Goal: Task Accomplishment & Management: Complete application form

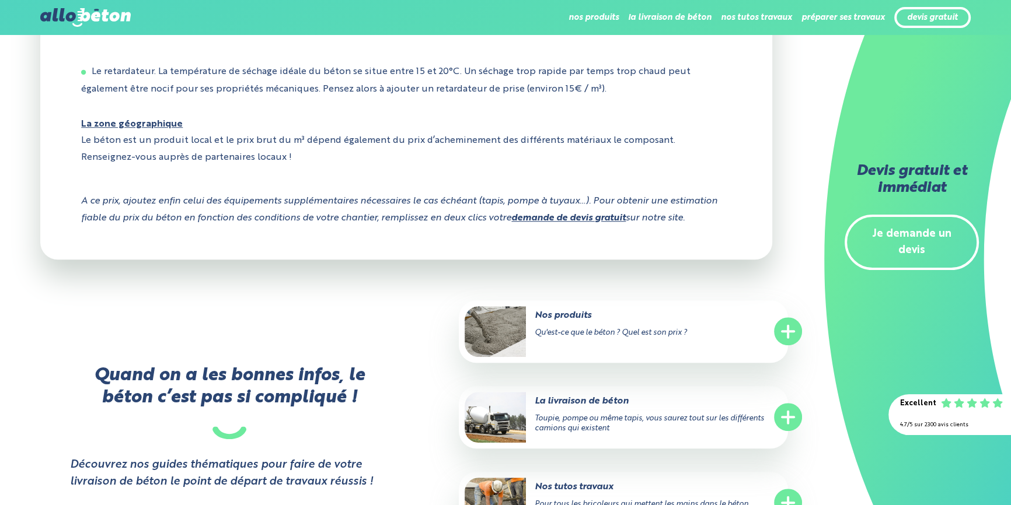
scroll to position [992, 0]
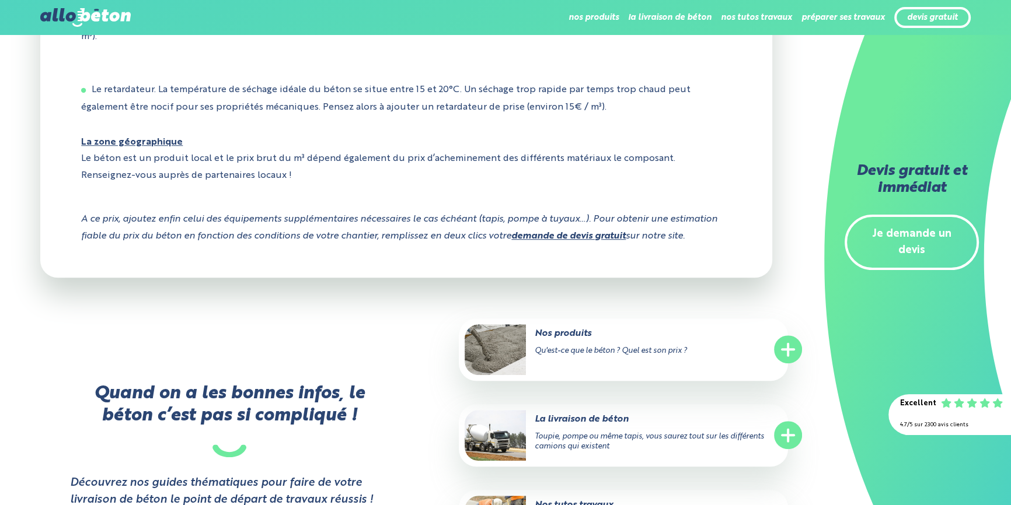
click at [609, 239] on link "demande de devis gratuit" at bounding box center [568, 236] width 114 height 9
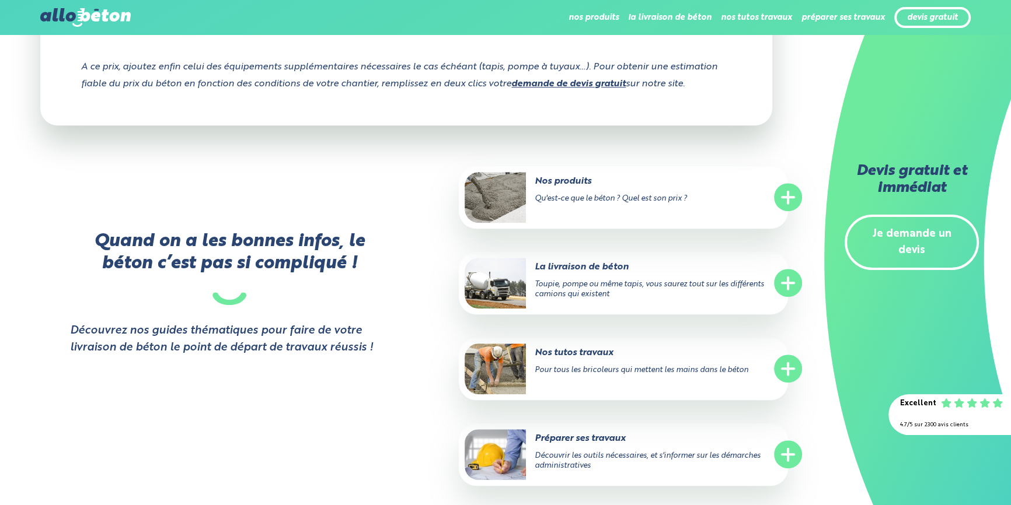
scroll to position [1151, 0]
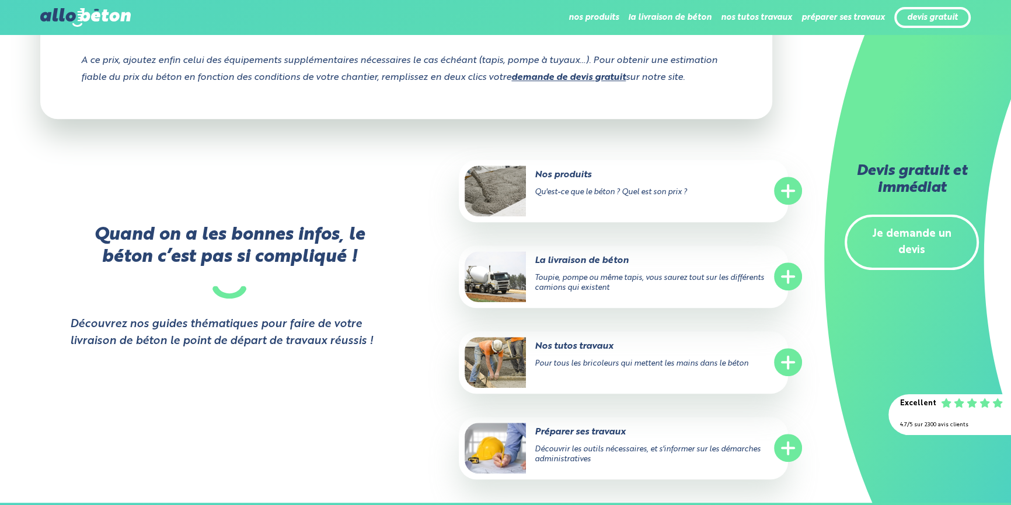
click at [794, 203] on circle at bounding box center [788, 191] width 28 height 28
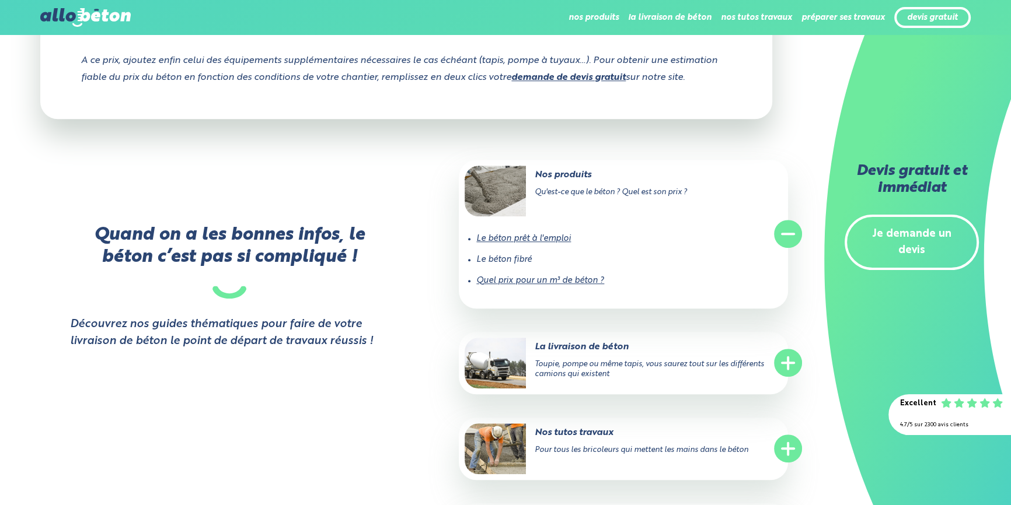
click at [801, 377] on icon ".icon-plus { fill: none; stroke: #fff; stroke-linecap: round; stroke-width: 4px…" at bounding box center [788, 363] width 28 height 28
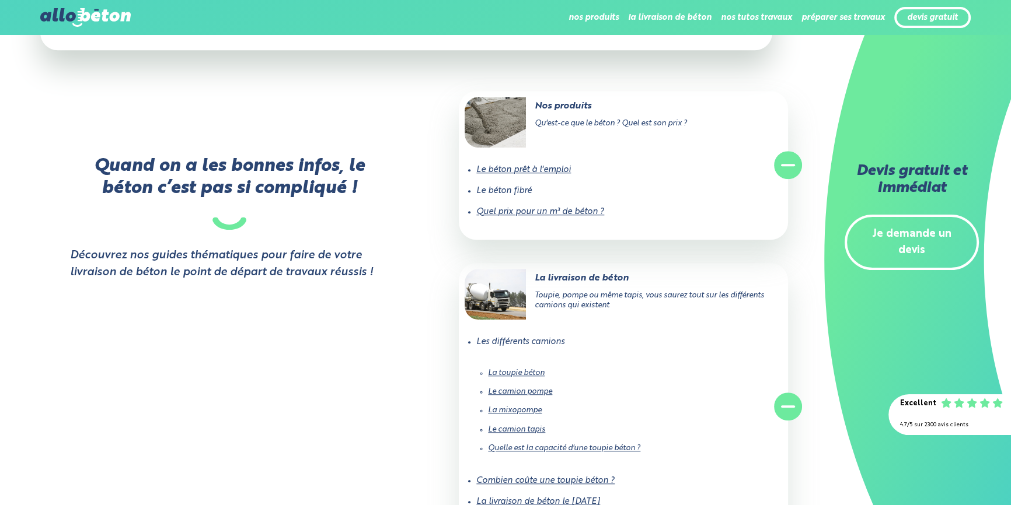
scroll to position [1310, 0]
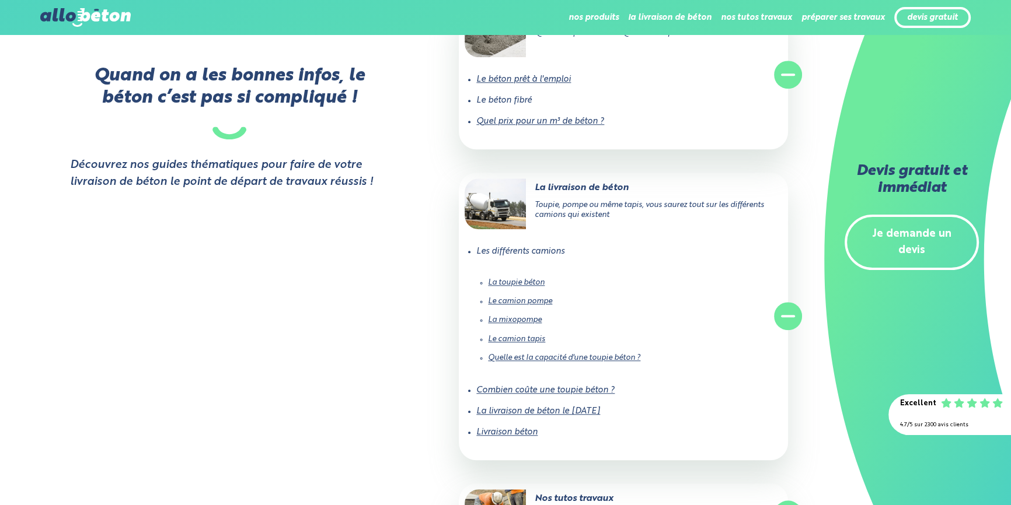
click at [900, 242] on link "Je demande un devis" at bounding box center [912, 243] width 134 height 56
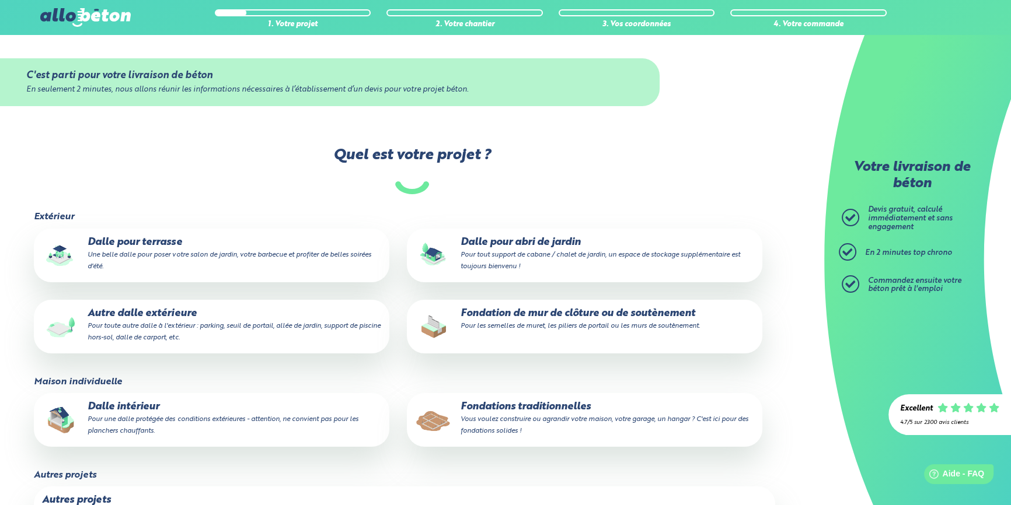
click at [584, 263] on p "Dalle pour abri de jardin Pour tout support de cabane / chalet de jardin, un es…" at bounding box center [584, 255] width 339 height 36
click at [0, 0] on input "Dalle pour abri de jardin Pour tout support de cabane / chalet de jardin, un es…" at bounding box center [0, 0] width 0 height 0
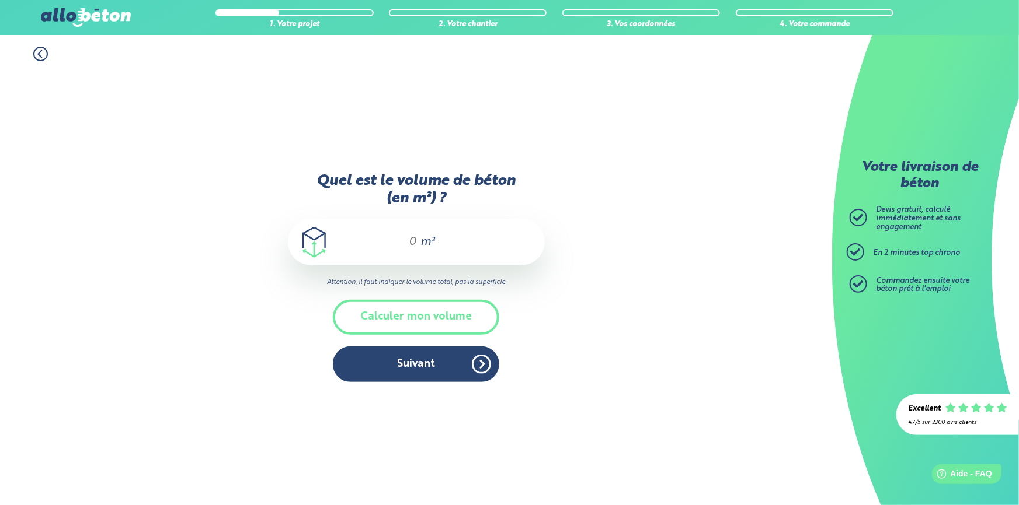
click at [400, 243] on input "Quel est le volume de béton (en m³) ?" at bounding box center [408, 242] width 20 height 14
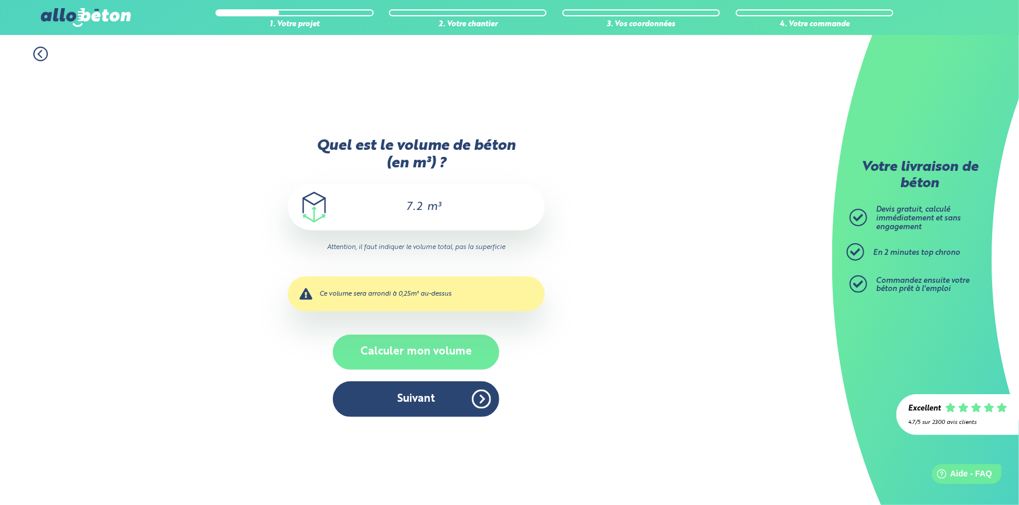
click at [434, 344] on button "Calculer mon volume" at bounding box center [416, 352] width 166 height 34
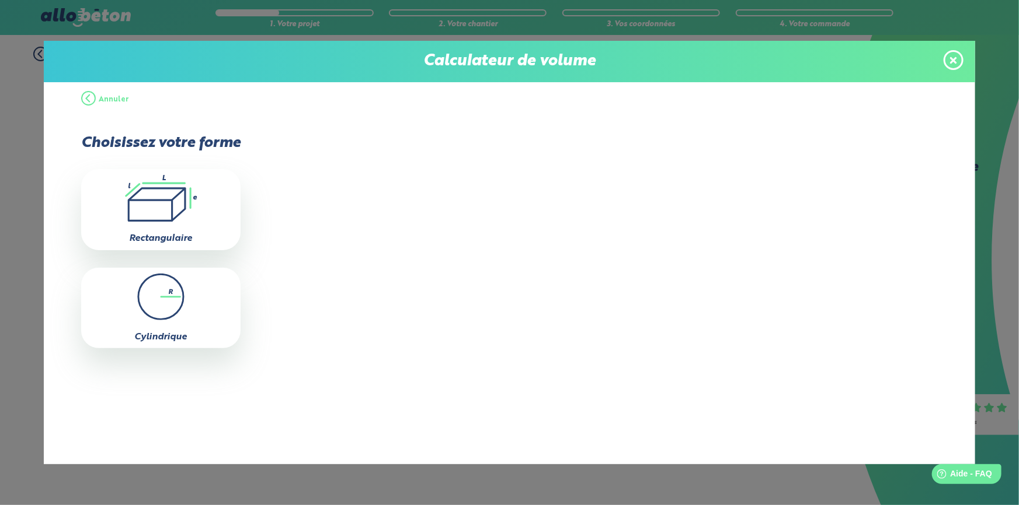
click at [160, 207] on icon ".icon-calc-rectanglea{fill:none;stroke-linecap:round;stroke-width:3px;stroke:#6…" at bounding box center [161, 198] width 148 height 47
type input "0"
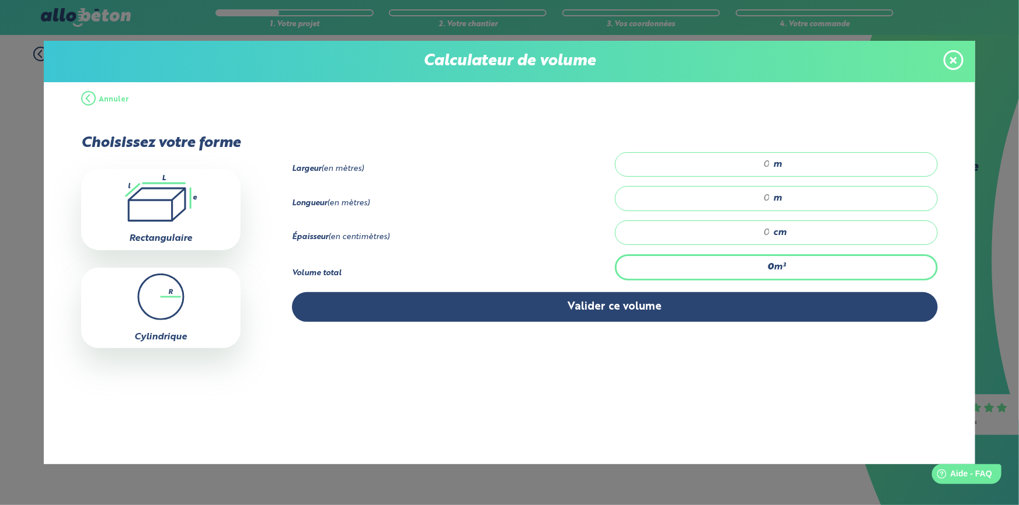
click at [767, 167] on input "number" at bounding box center [698, 165] width 143 height 12
type input "6"
click at [764, 194] on input "number" at bounding box center [698, 199] width 143 height 12
type input "6"
click at [772, 225] on div "cm" at bounding box center [776, 233] width 323 height 25
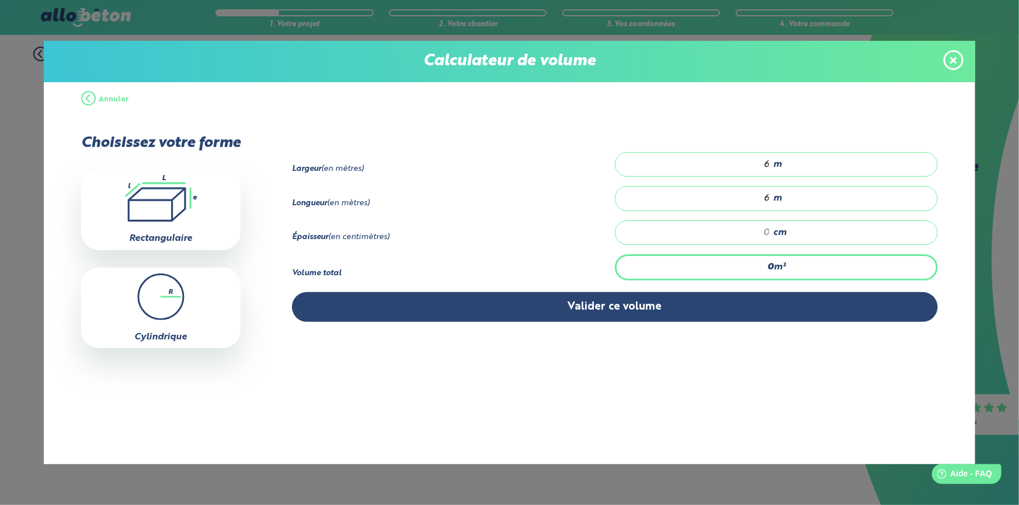
click at [772, 161] on div "6 m" at bounding box center [776, 164] width 323 height 25
drag, startPoint x: 769, startPoint y: 163, endPoint x: 717, endPoint y: 162, distance: 52.0
click at [717, 162] on input "6" at bounding box center [698, 165] width 143 height 12
drag, startPoint x: 768, startPoint y: 197, endPoint x: 728, endPoint y: 196, distance: 39.7
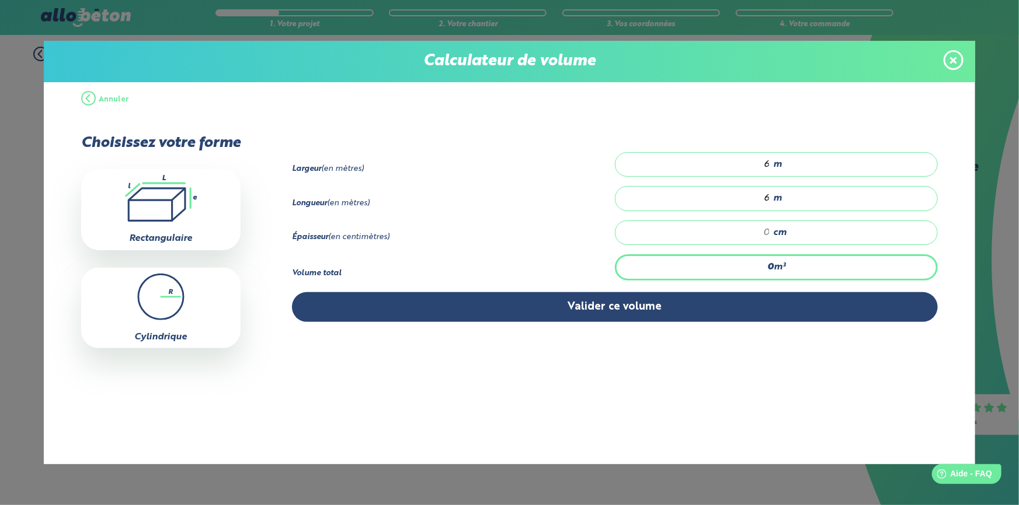
click at [728, 196] on input "6" at bounding box center [698, 199] width 143 height 12
drag, startPoint x: 770, startPoint y: 162, endPoint x: 755, endPoint y: 162, distance: 15.8
click at [755, 162] on div "6 m" at bounding box center [776, 164] width 323 height 25
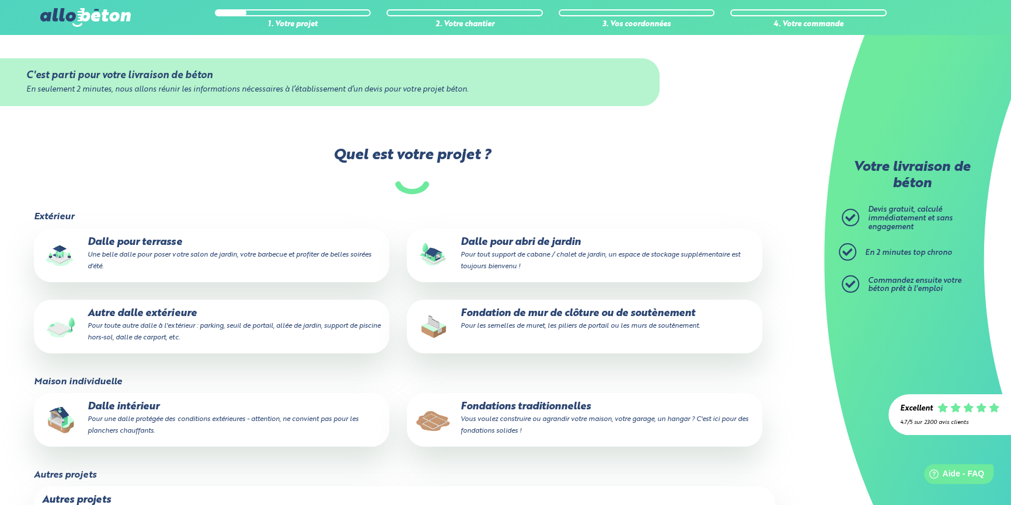
click at [506, 239] on p "Dalle pour abri de jardin Pour tout support de cabane / chalet de jardin, un es…" at bounding box center [584, 255] width 339 height 36
click at [0, 0] on input "Dalle pour abri de jardin Pour tout support de cabane / chalet de jardin, un es…" at bounding box center [0, 0] width 0 height 0
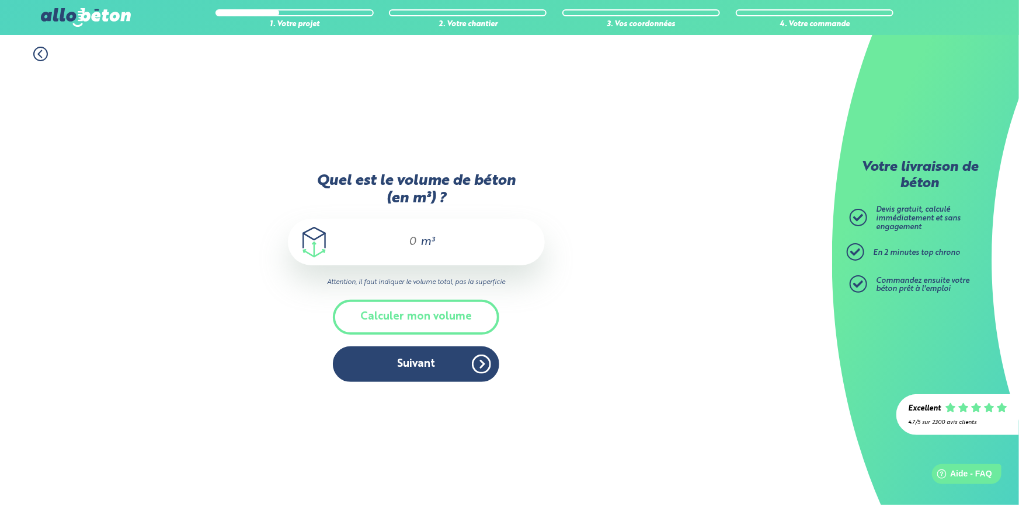
click at [420, 236] on span "m³" at bounding box center [427, 242] width 14 height 12
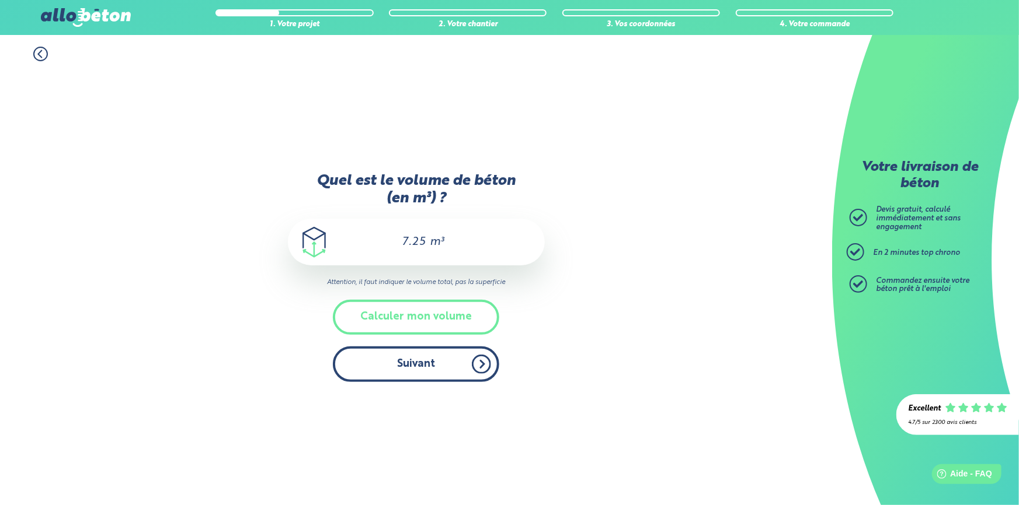
type input "7.25"
click at [410, 362] on button "Suivant" at bounding box center [416, 365] width 166 height 36
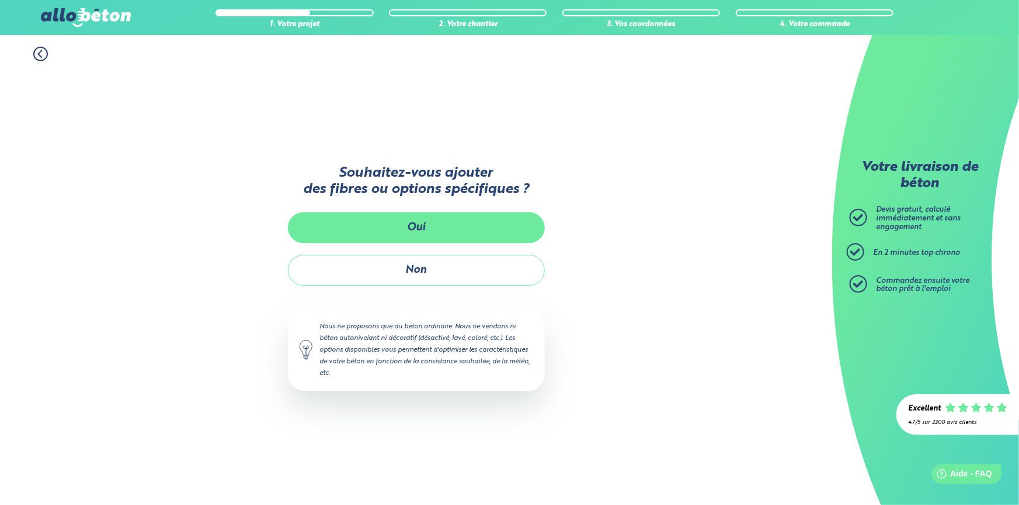
click at [479, 229] on button "Oui" at bounding box center [416, 227] width 257 height 31
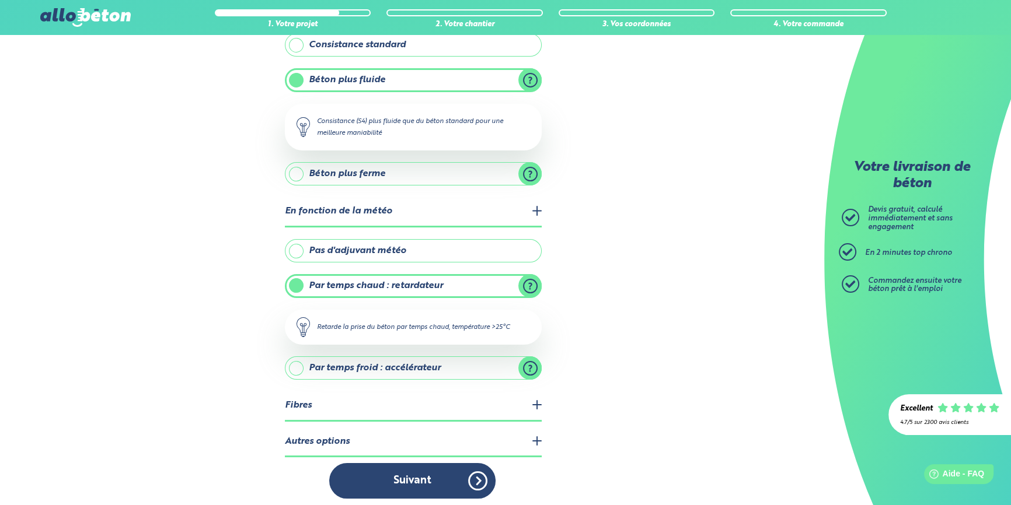
scroll to position [117, 0]
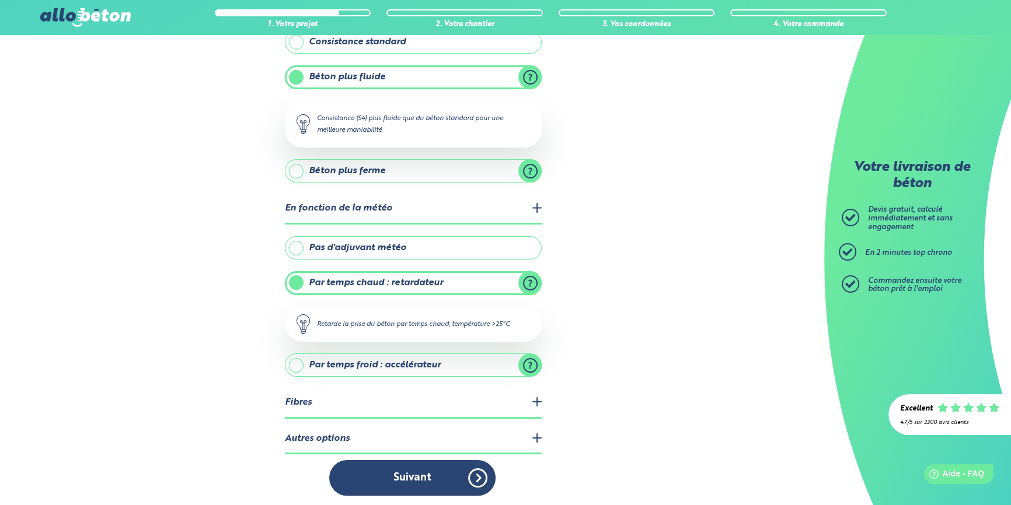
click at [521, 389] on legend "Fibres" at bounding box center [413, 404] width 257 height 30
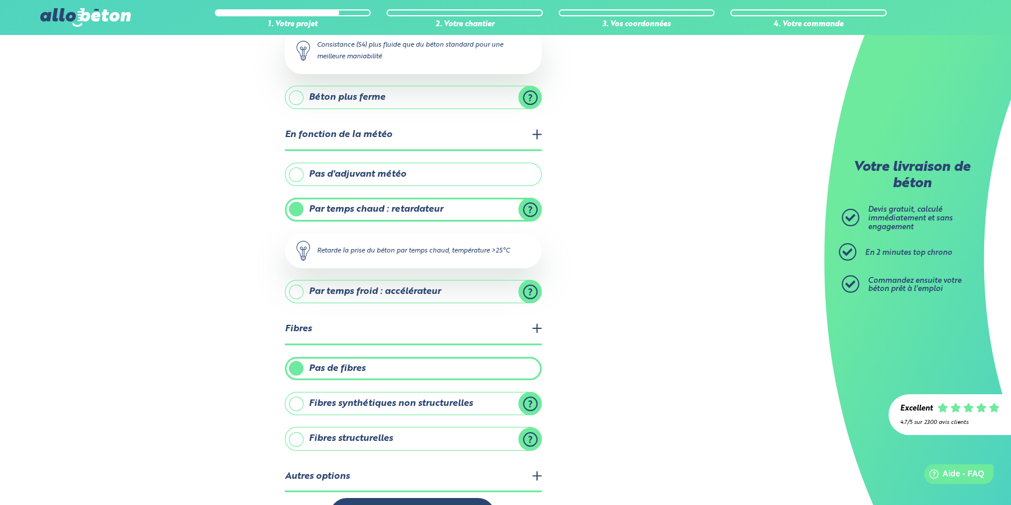
scroll to position [222, 0]
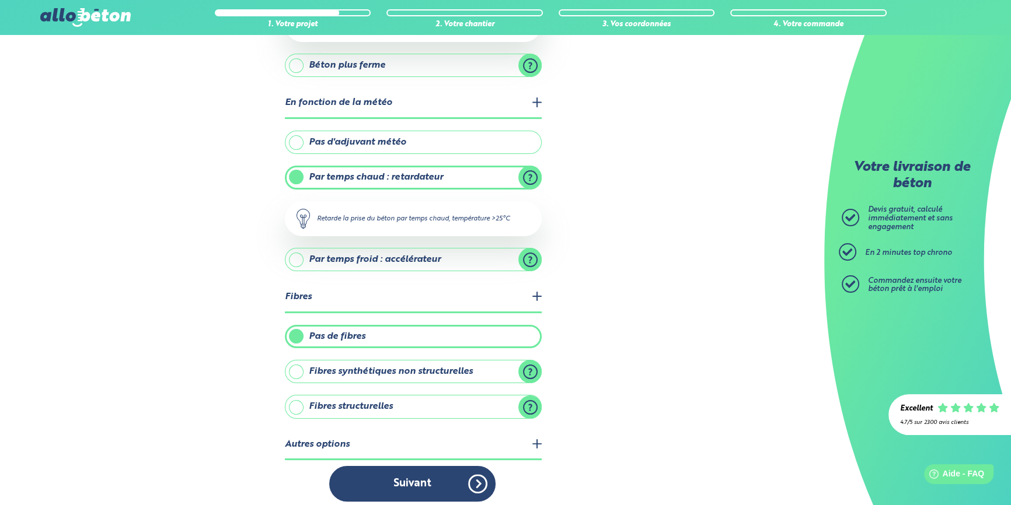
click at [534, 290] on legend "Fibres" at bounding box center [413, 298] width 257 height 30
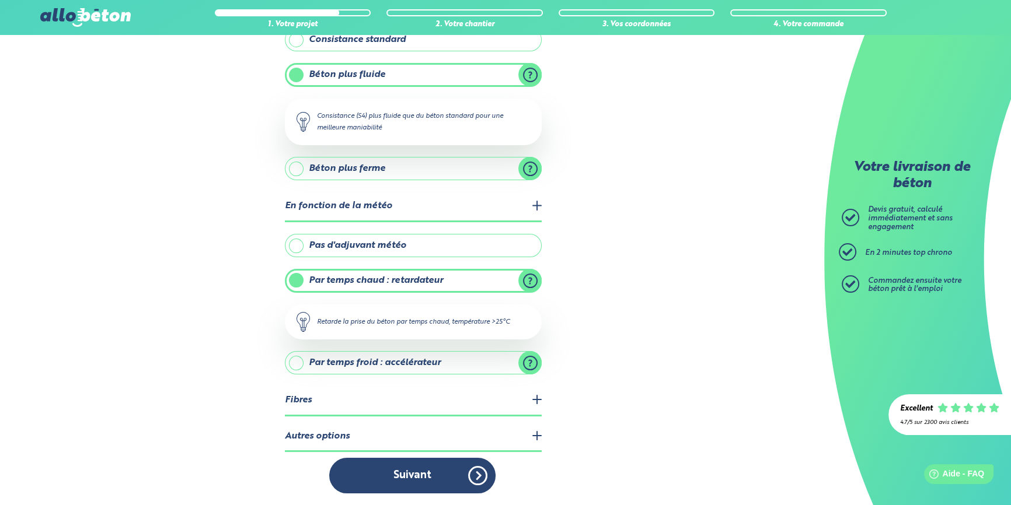
scroll to position [117, 0]
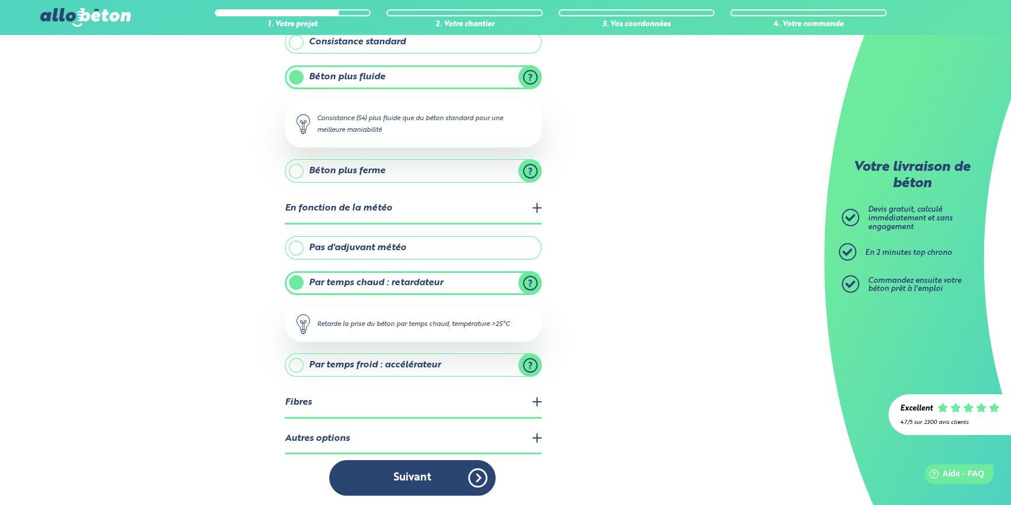
click at [535, 442] on legend "Autres options" at bounding box center [413, 440] width 257 height 30
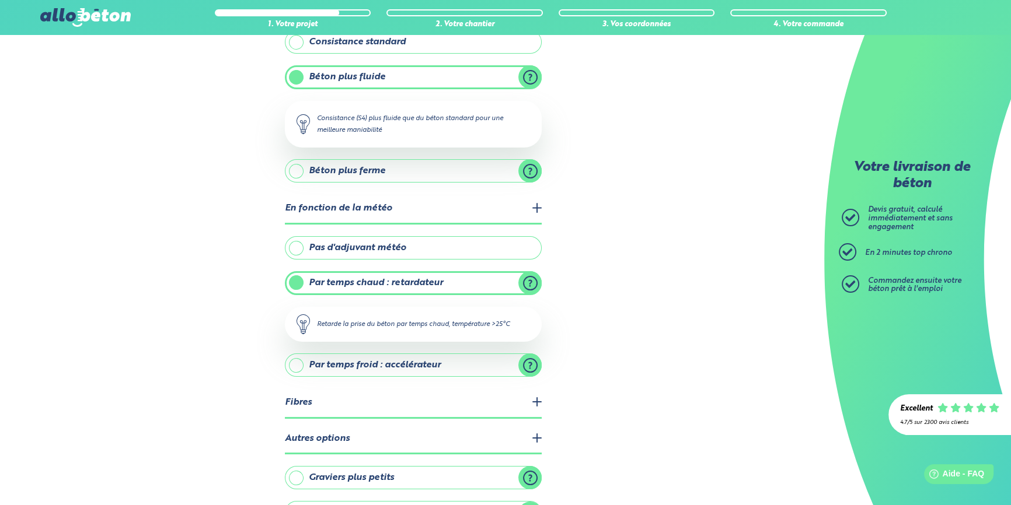
scroll to position [193, 0]
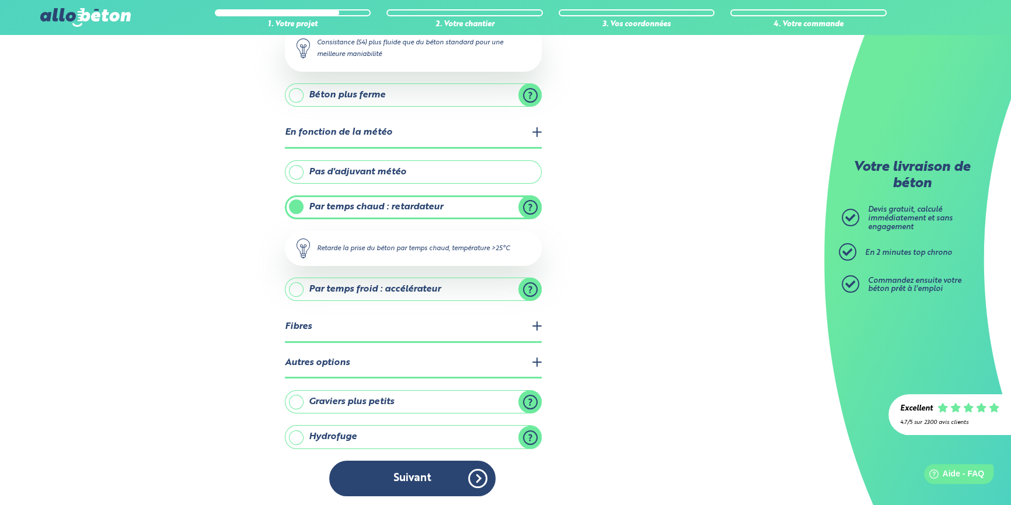
click at [539, 361] on legend "Autres options" at bounding box center [413, 364] width 257 height 30
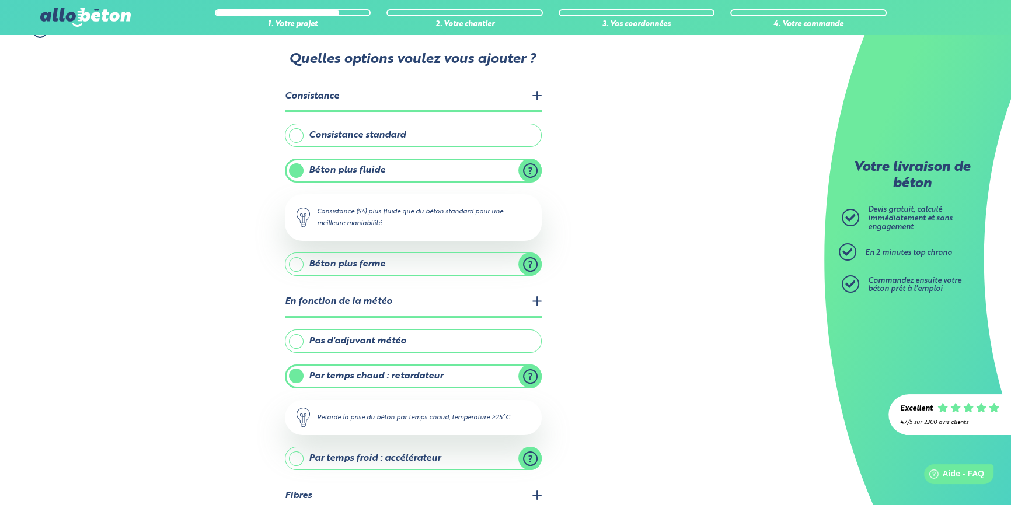
scroll to position [0, 0]
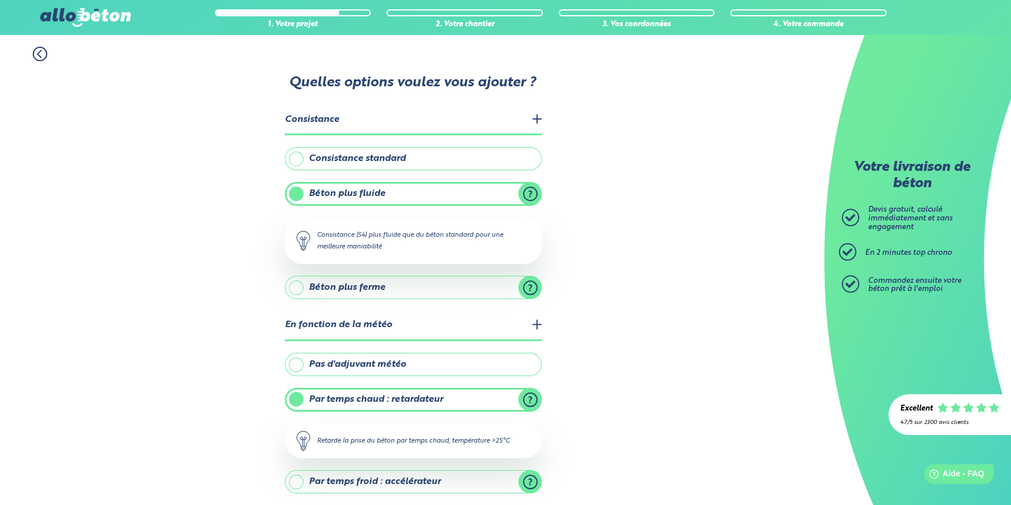
click at [36, 54] on icon at bounding box center [40, 54] width 15 height 15
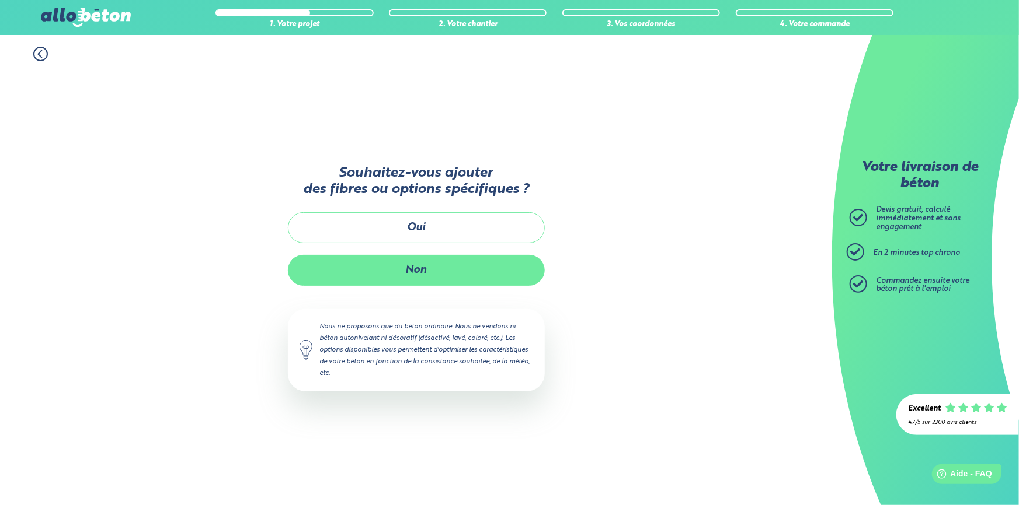
click at [440, 264] on button "Non" at bounding box center [416, 270] width 257 height 31
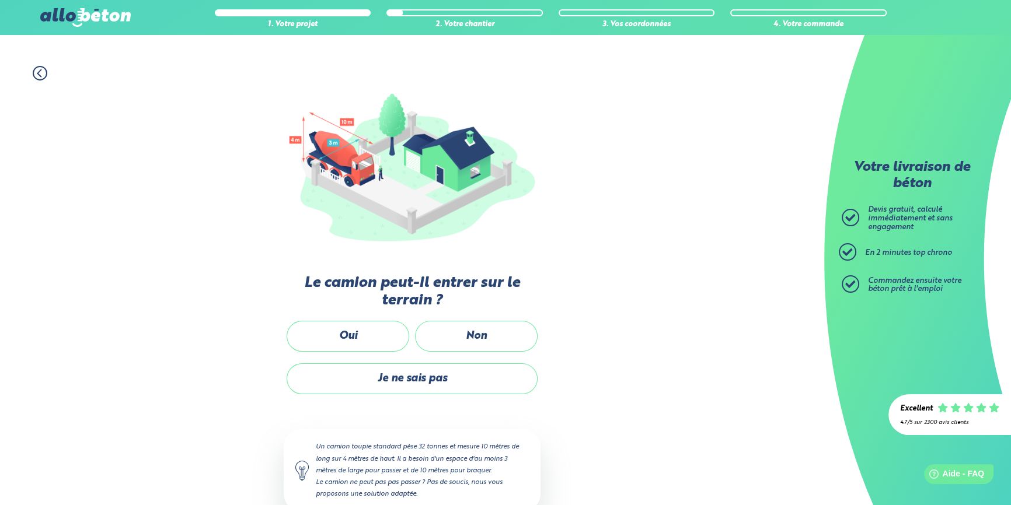
scroll to position [50, 0]
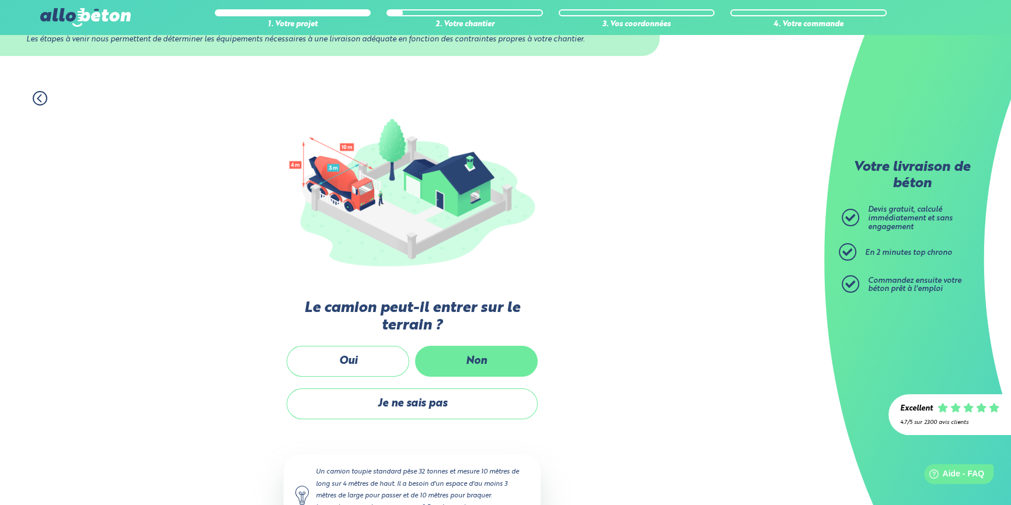
click at [507, 361] on label "Non" at bounding box center [476, 361] width 123 height 31
click at [0, 0] on input "Non" at bounding box center [0, 0] width 0 height 0
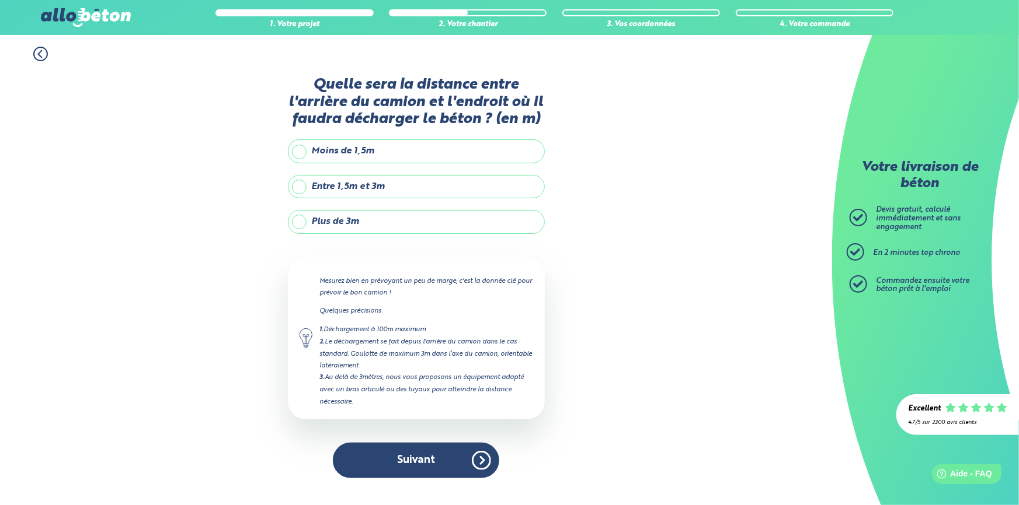
click at [316, 224] on label "Plus de 3m" at bounding box center [416, 221] width 257 height 23
click at [0, 0] on input "Plus de 3m" at bounding box center [0, 0] width 0 height 0
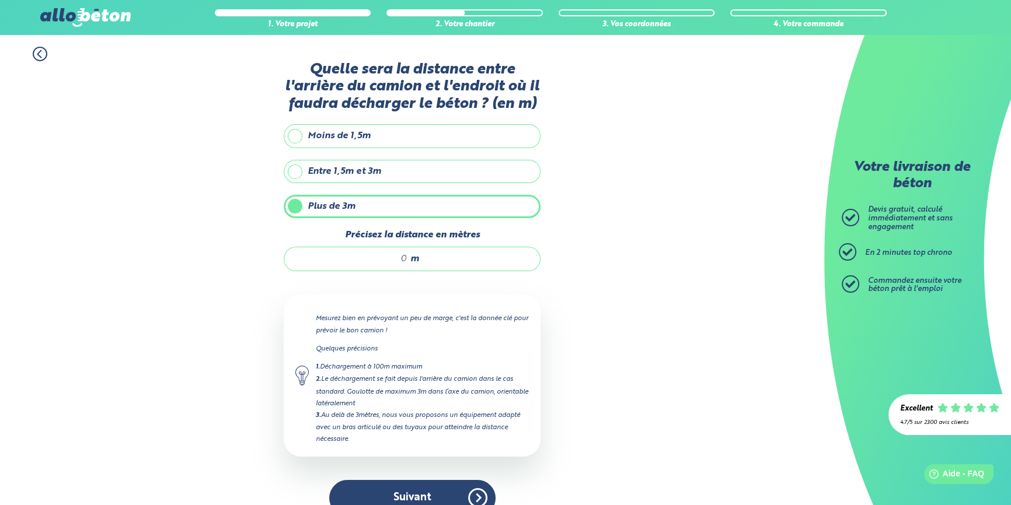
drag, startPoint x: 400, startPoint y: 262, endPoint x: 414, endPoint y: 262, distance: 14.6
click at [414, 262] on div "m" at bounding box center [412, 259] width 257 height 25
type input "3"
type input "2"
type input "25"
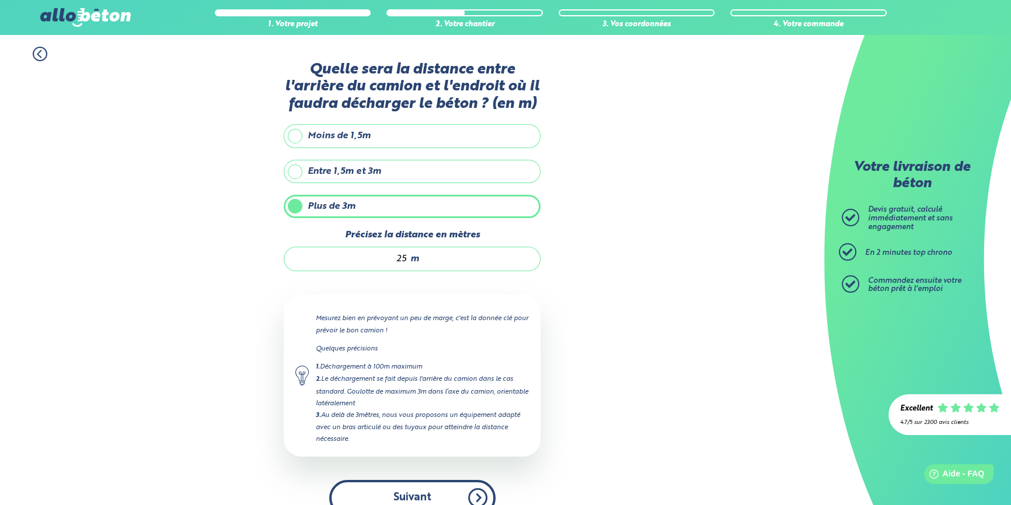
click at [465, 484] on button "Suivant" at bounding box center [412, 498] width 166 height 36
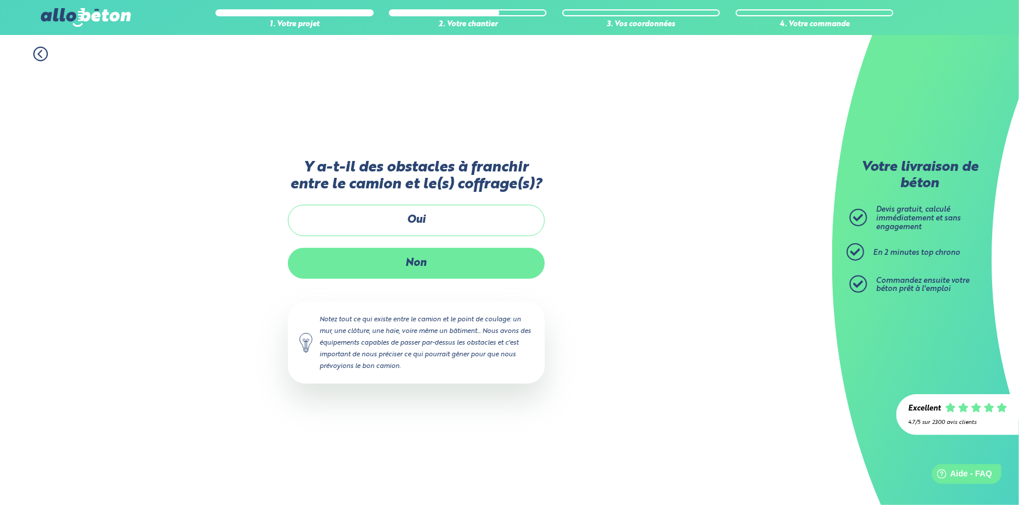
click at [434, 256] on label "Non" at bounding box center [416, 263] width 257 height 31
click at [0, 0] on input "Non" at bounding box center [0, 0] width 0 height 0
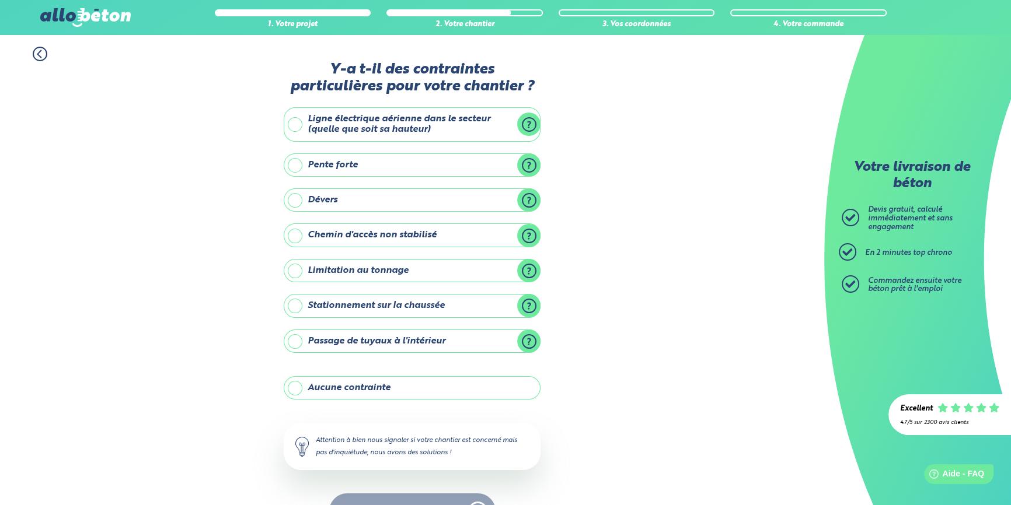
click at [338, 385] on label "Aucune contrainte" at bounding box center [412, 387] width 257 height 23
click at [0, 0] on input "Aucune contrainte" at bounding box center [0, 0] width 0 height 0
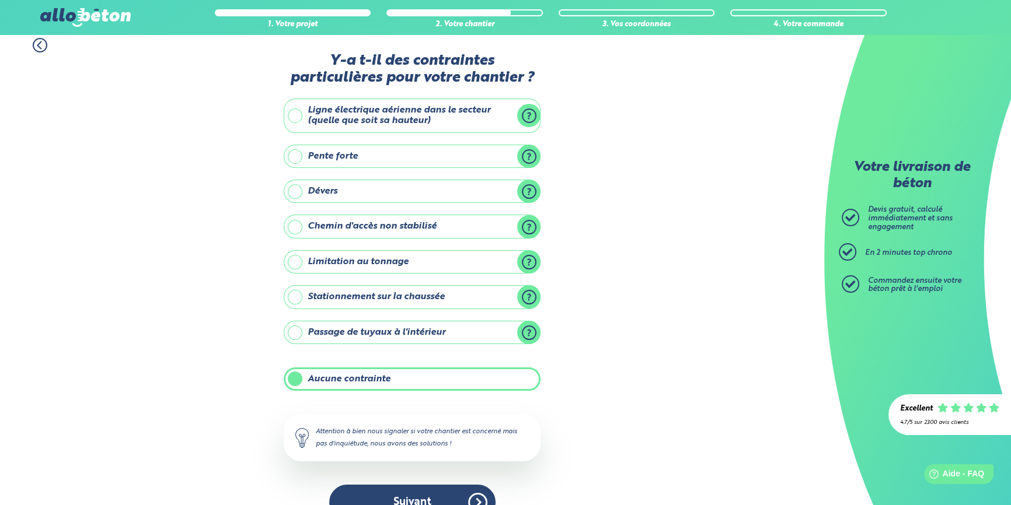
scroll to position [34, 0]
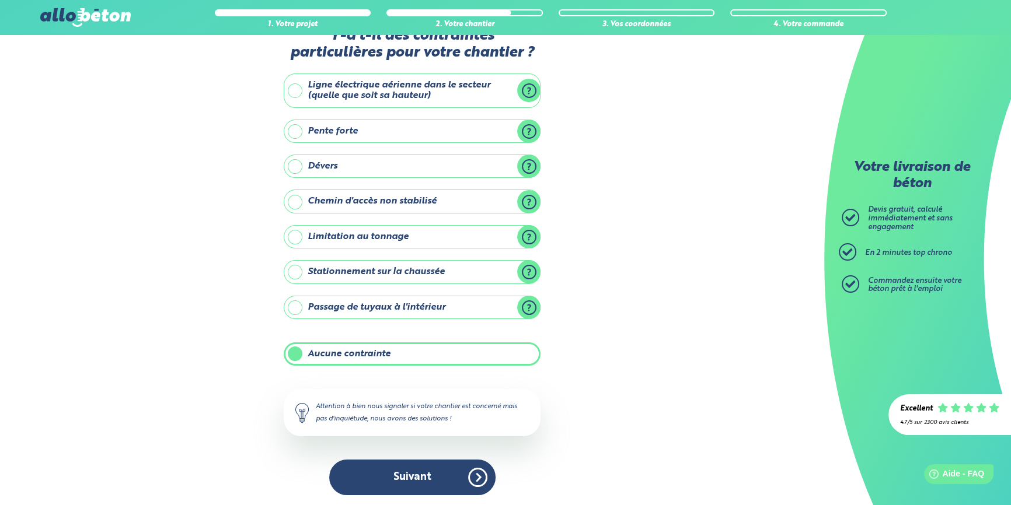
click at [414, 475] on button "Suivant" at bounding box center [412, 478] width 166 height 36
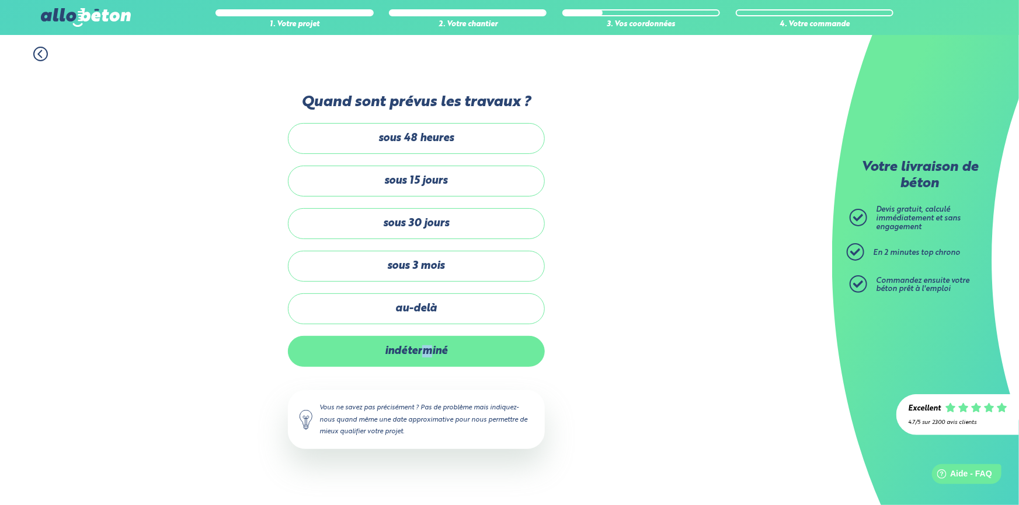
click at [432, 344] on label "indéterminé" at bounding box center [416, 351] width 257 height 31
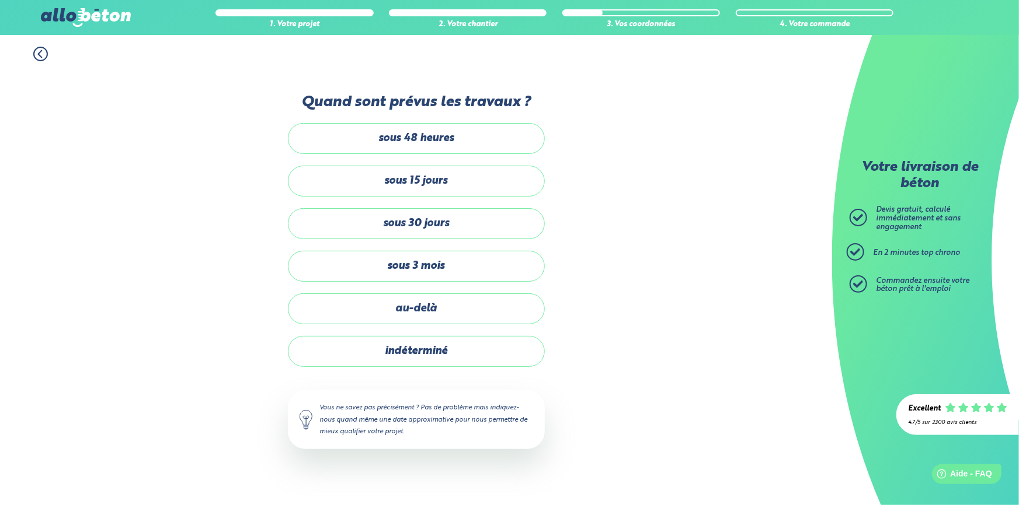
click at [463, 264] on label "sous 3 mois" at bounding box center [416, 266] width 257 height 31
click at [0, 0] on input "sous 3 mois" at bounding box center [0, 0] width 0 height 0
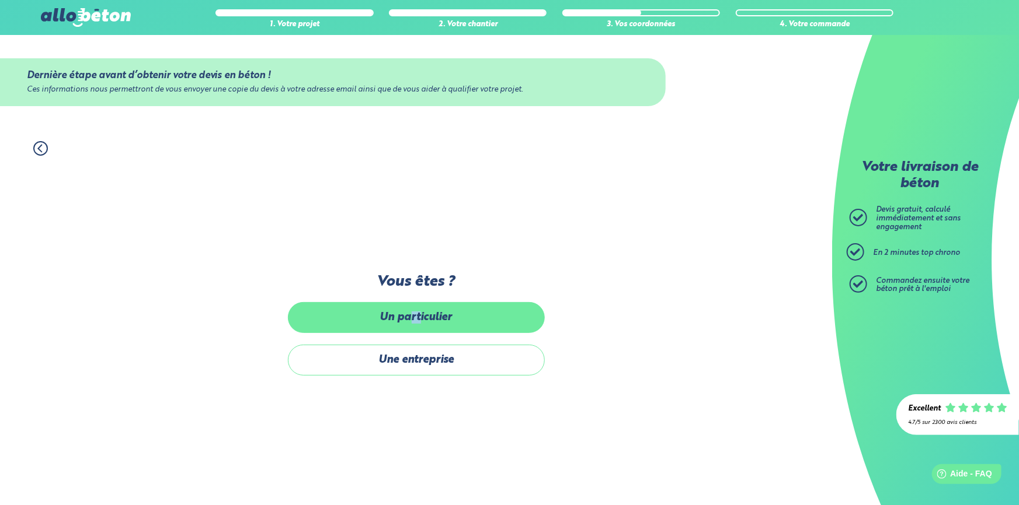
click at [417, 309] on label "Un particulier" at bounding box center [416, 317] width 257 height 31
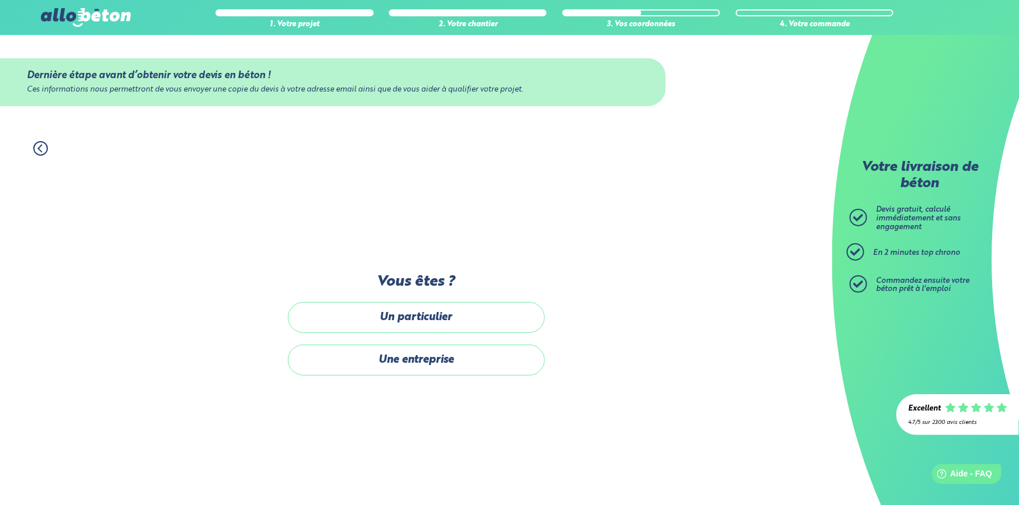
click at [405, 310] on label "Un particulier" at bounding box center [416, 317] width 257 height 31
click at [0, 0] on input "Un particulier" at bounding box center [0, 0] width 0 height 0
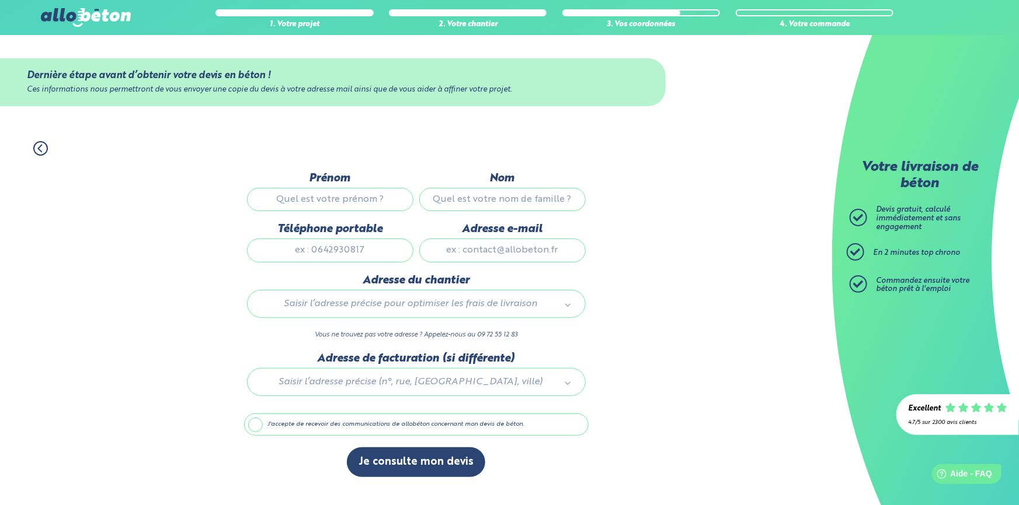
click at [338, 200] on input "Prénom" at bounding box center [330, 199] width 166 height 23
type input "[PERSON_NAME]"
click at [497, 187] on div "Nom" at bounding box center [502, 197] width 172 height 51
click at [489, 203] on input "Nom" at bounding box center [502, 199] width 166 height 23
type input "[PERSON_NAME]"
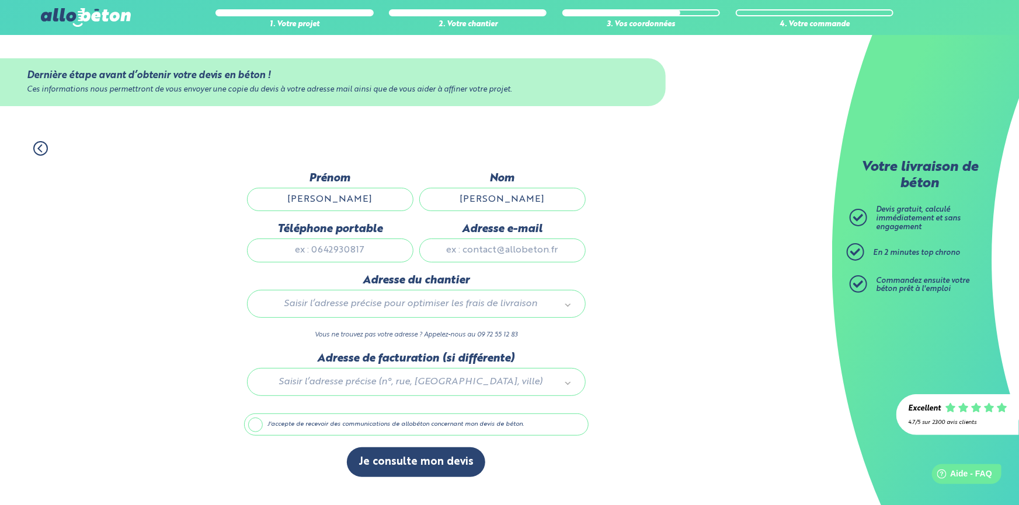
click at [333, 250] on input "Téléphone portable" at bounding box center [330, 250] width 166 height 23
type input "0477995426"
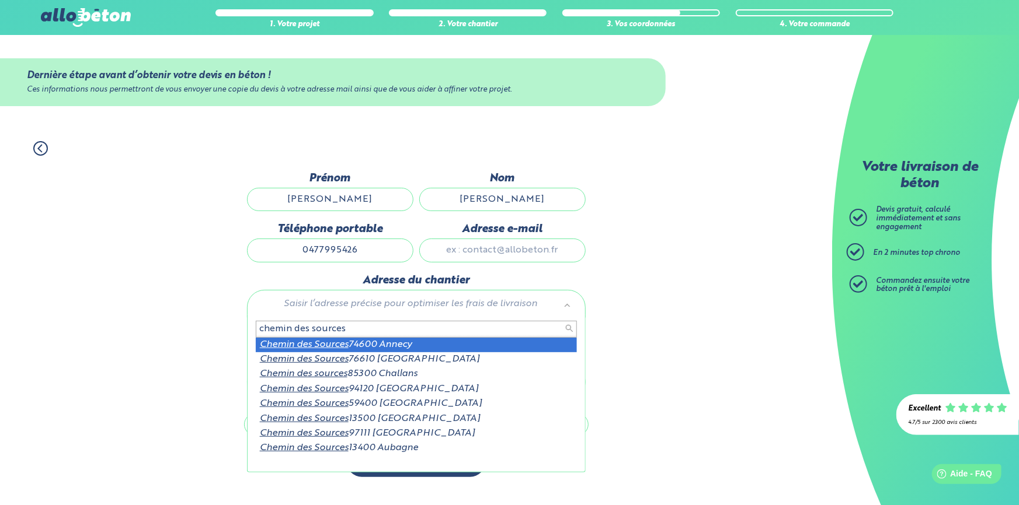
type input "chemin des sources"
